Goal: Check status

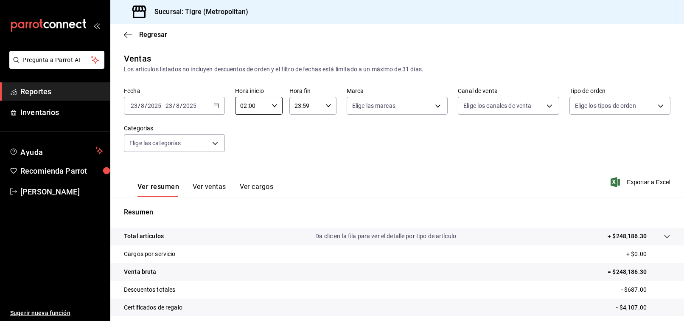
scroll to position [85, 0]
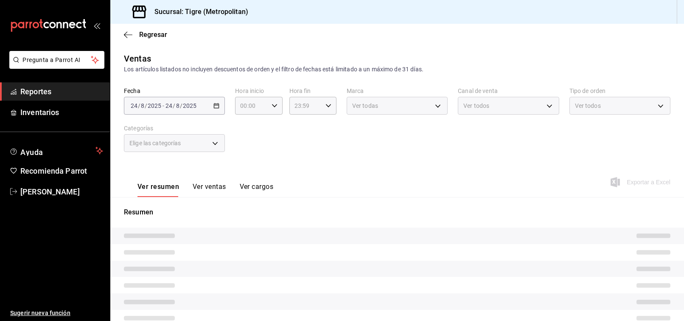
type input "02:00"
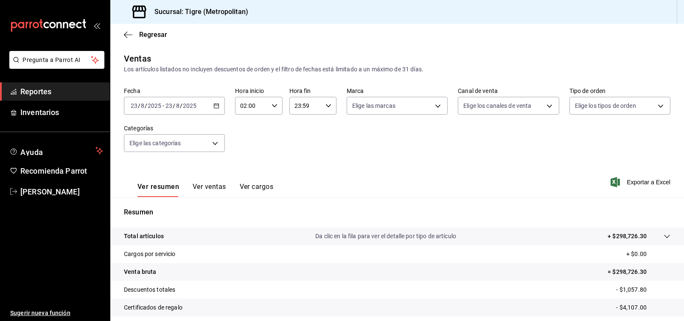
click at [215, 103] on icon "button" at bounding box center [216, 106] width 6 height 6
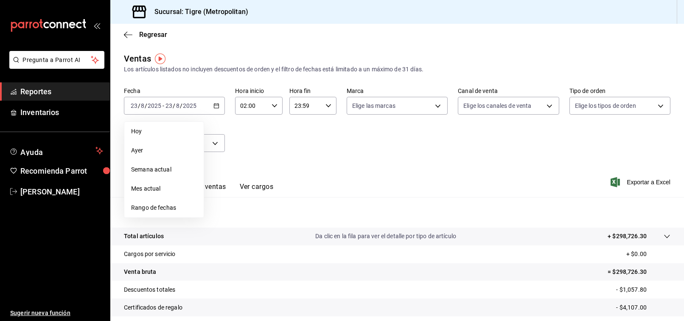
click at [159, 211] on span "Rango de fechas" at bounding box center [164, 207] width 66 height 9
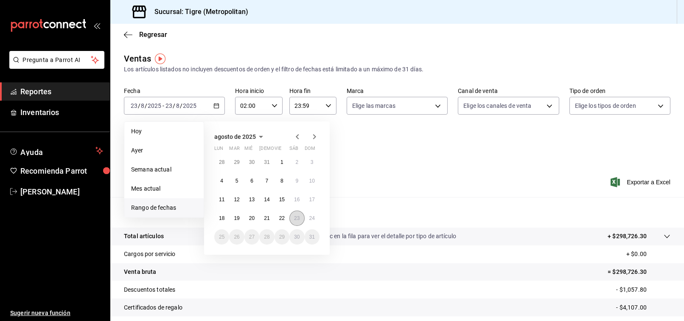
click at [294, 218] on abbr "23" at bounding box center [297, 218] width 6 height 6
click at [307, 218] on button "24" at bounding box center [311, 217] width 15 height 15
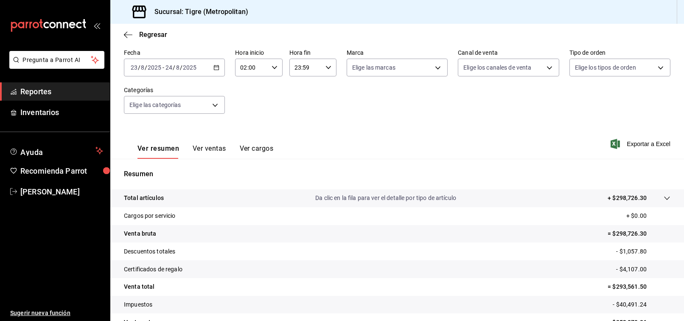
scroll to position [85, 0]
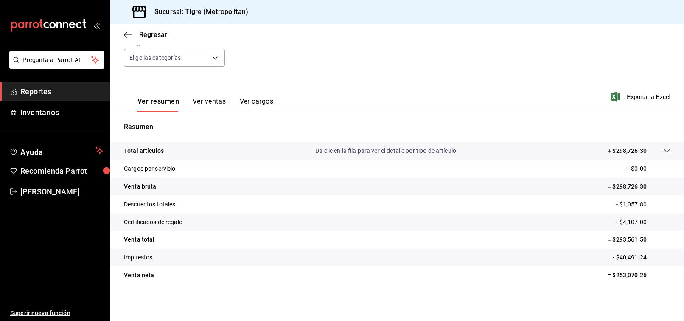
click at [628, 240] on p "= $293,561.50" at bounding box center [638, 239] width 63 height 9
click at [455, 195] on tr "Descuentos totales - $1,057.80" at bounding box center [396, 204] width 573 height 18
